Goal: Information Seeking & Learning: Learn about a topic

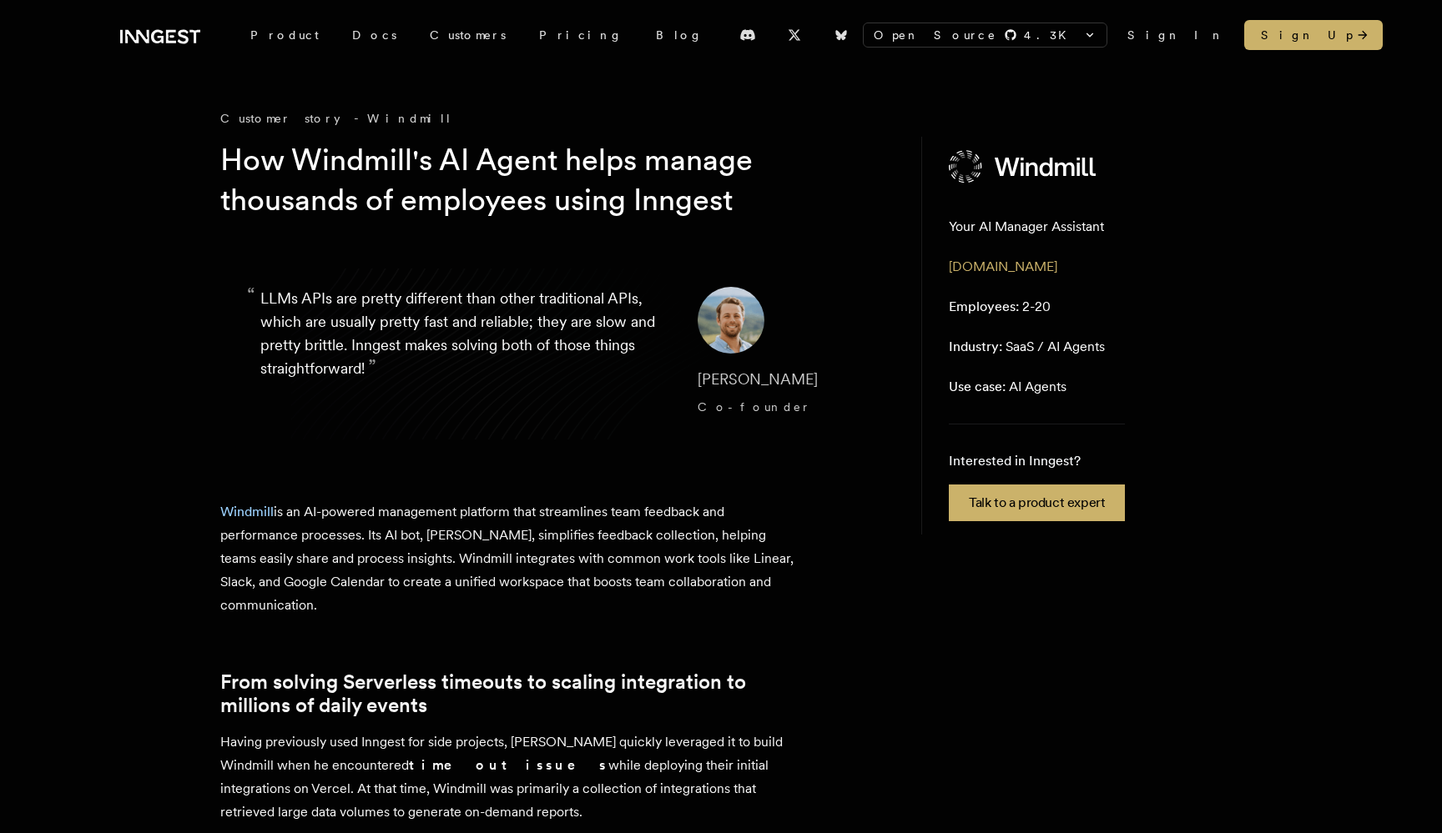
click at [554, 444] on blockquote "“ LLMs APIs are pretty different than other traditional APIs, which are usually…" at bounding box center [553, 354] width 667 height 214
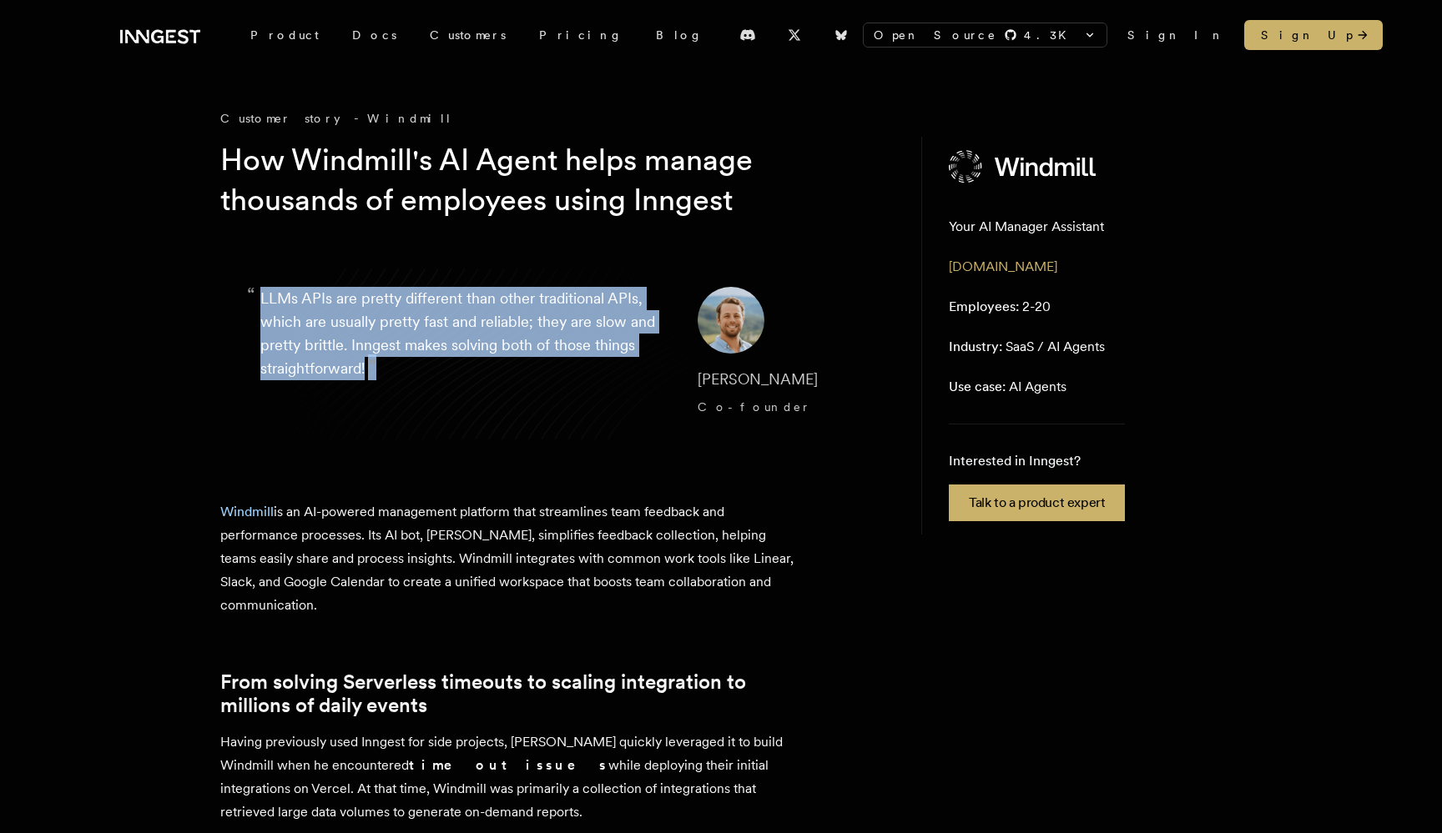
drag, startPoint x: 471, startPoint y: 398, endPoint x: 456, endPoint y: 274, distance: 124.5
click at [456, 274] on blockquote "“ LLMs APIs are pretty different than other traditional APIs, which are usually…" at bounding box center [553, 354] width 667 height 214
click at [426, 261] on blockquote "“ LLMs APIs are pretty different than other traditional APIs, which are usually…" at bounding box center [553, 354] width 667 height 214
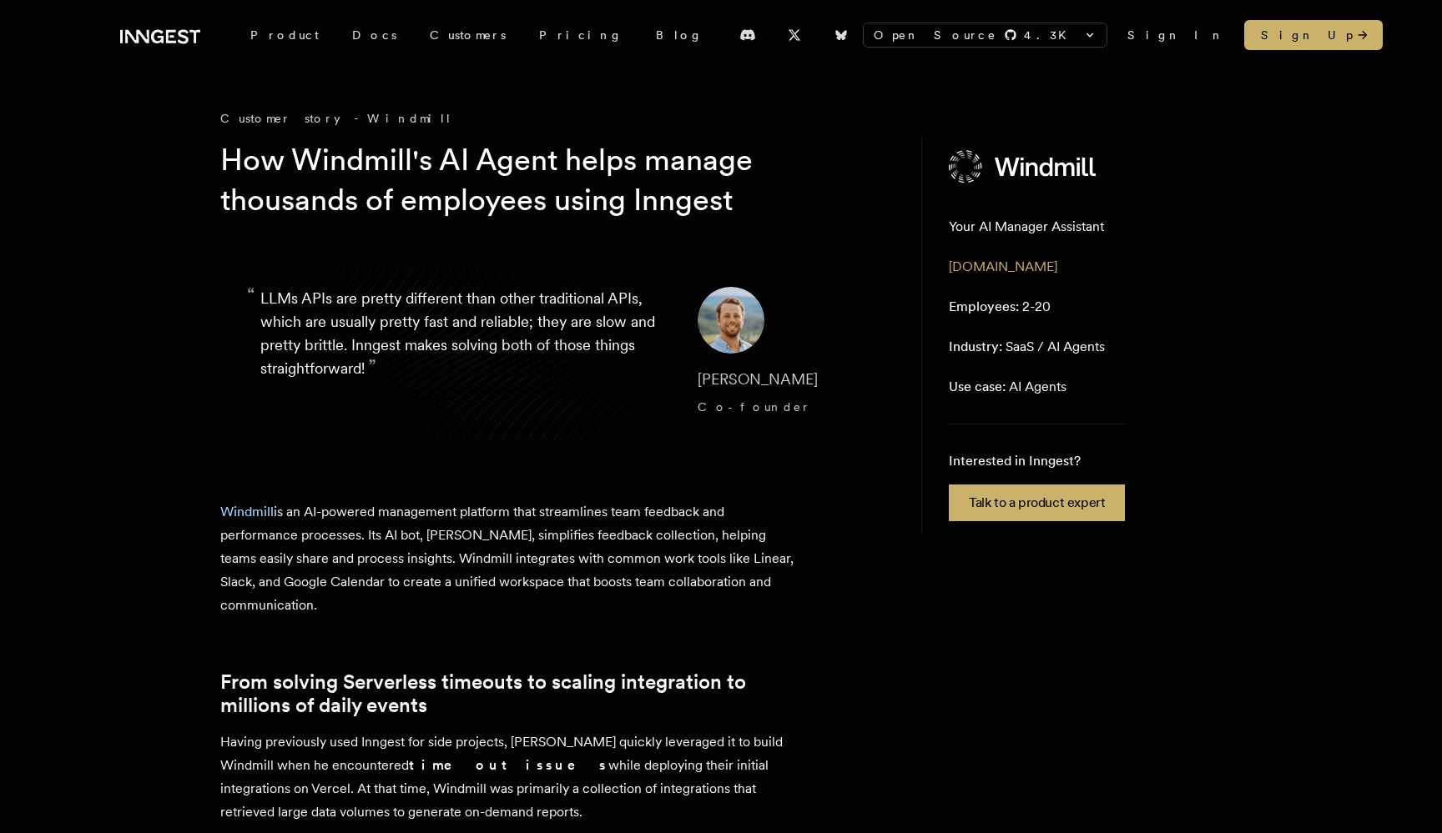
click at [426, 262] on blockquote "“ LLMs APIs are pretty different than other traditional APIs, which are usually…" at bounding box center [553, 354] width 667 height 214
